Goal: Answer question/provide support

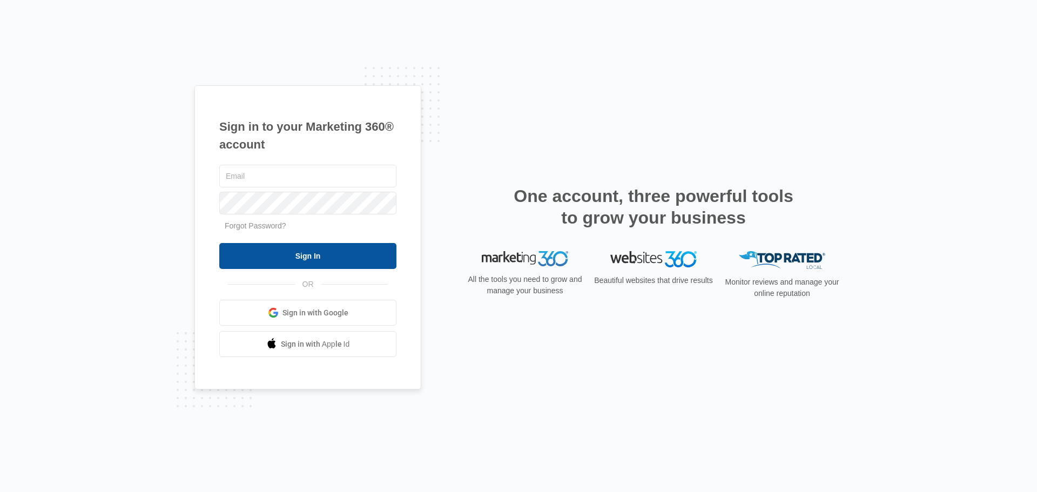
type input "[EMAIL_ADDRESS][DOMAIN_NAME]"
click at [321, 261] on input "Sign In" at bounding box center [307, 256] width 177 height 26
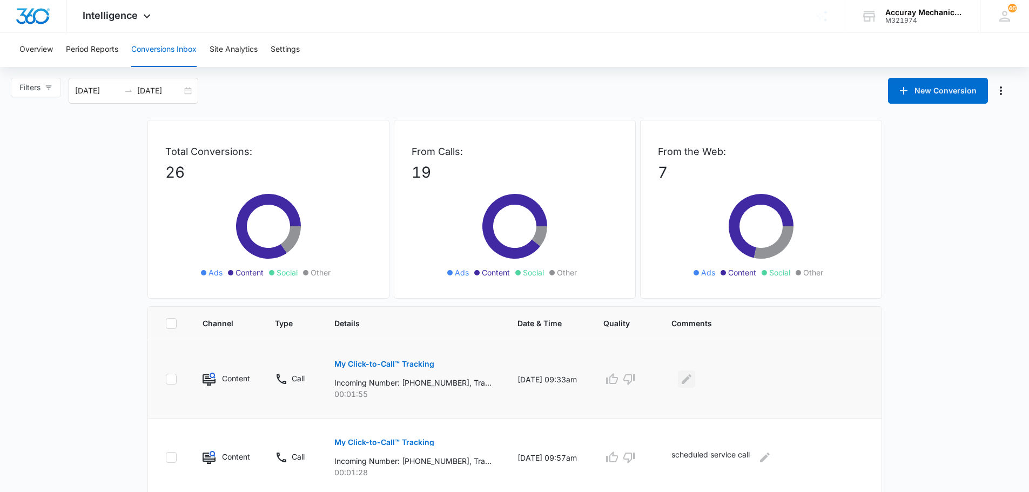
click at [692, 383] on icon "Edit Comments" at bounding box center [686, 379] width 13 height 13
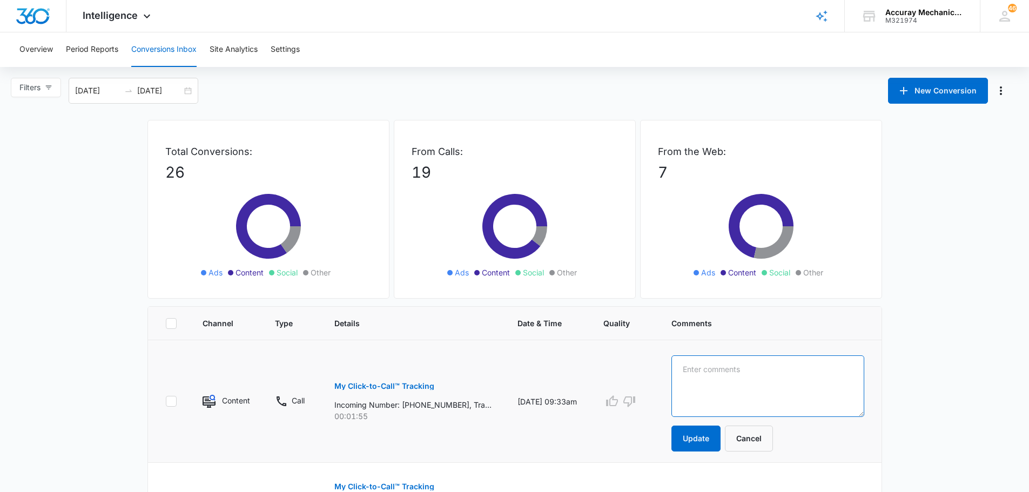
click at [721, 405] on textarea at bounding box center [768, 386] width 192 height 62
type textarea "Spoke with customer Vinny to provide quote to run a gas line"
click at [683, 440] on button "Update" at bounding box center [696, 439] width 49 height 26
click at [687, 442] on button "Update" at bounding box center [696, 439] width 49 height 26
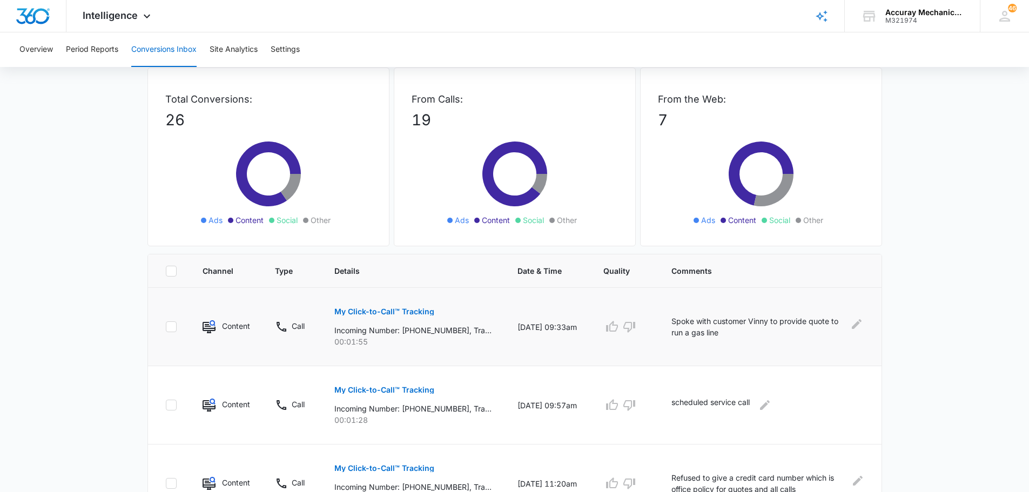
scroll to position [216, 0]
